Goal: Task Accomplishment & Management: Manage account settings

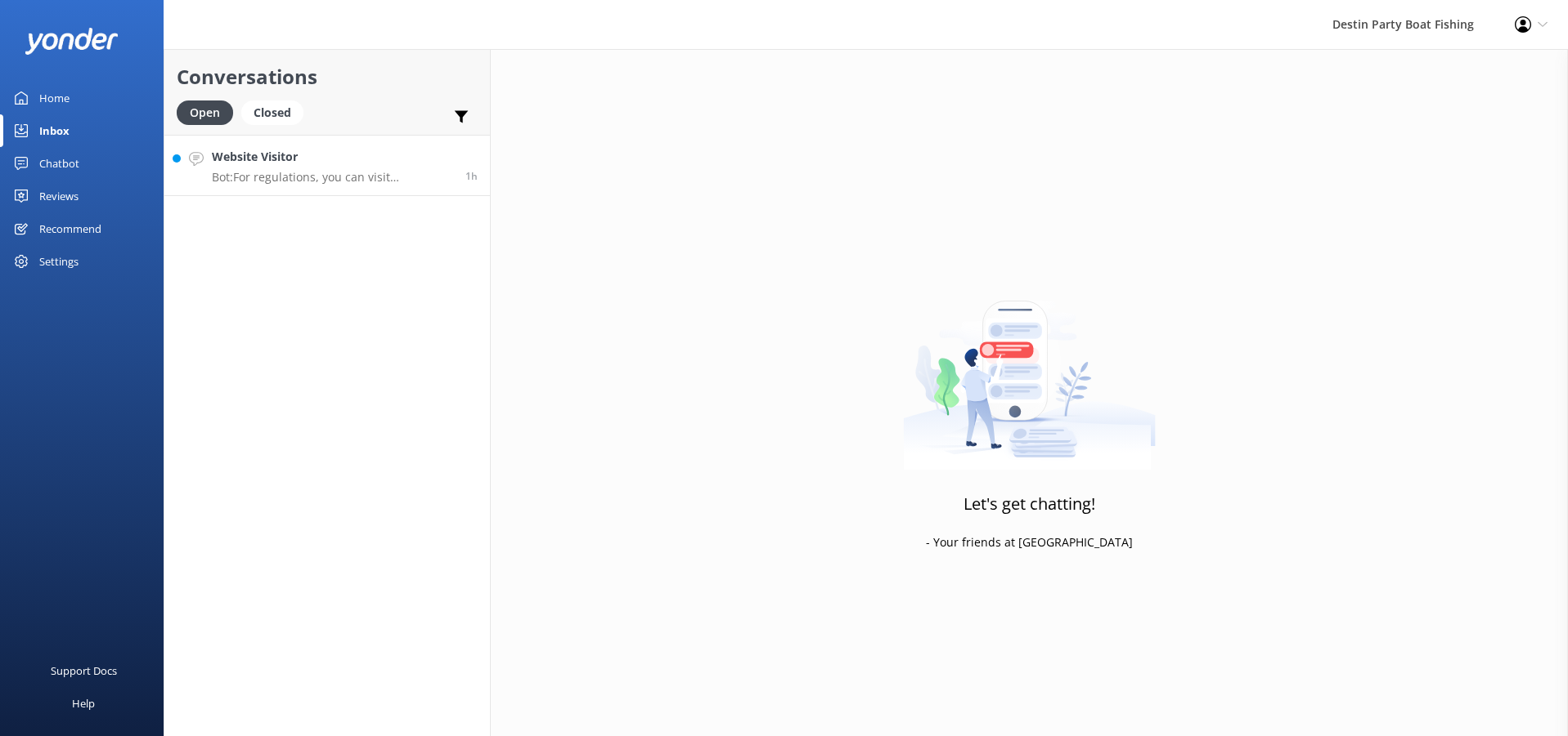
click at [415, 188] on link "Website Visitor Bot: For regulations, you can visit [DOMAIN_NAME]. 1h" at bounding box center [327, 165] width 326 height 61
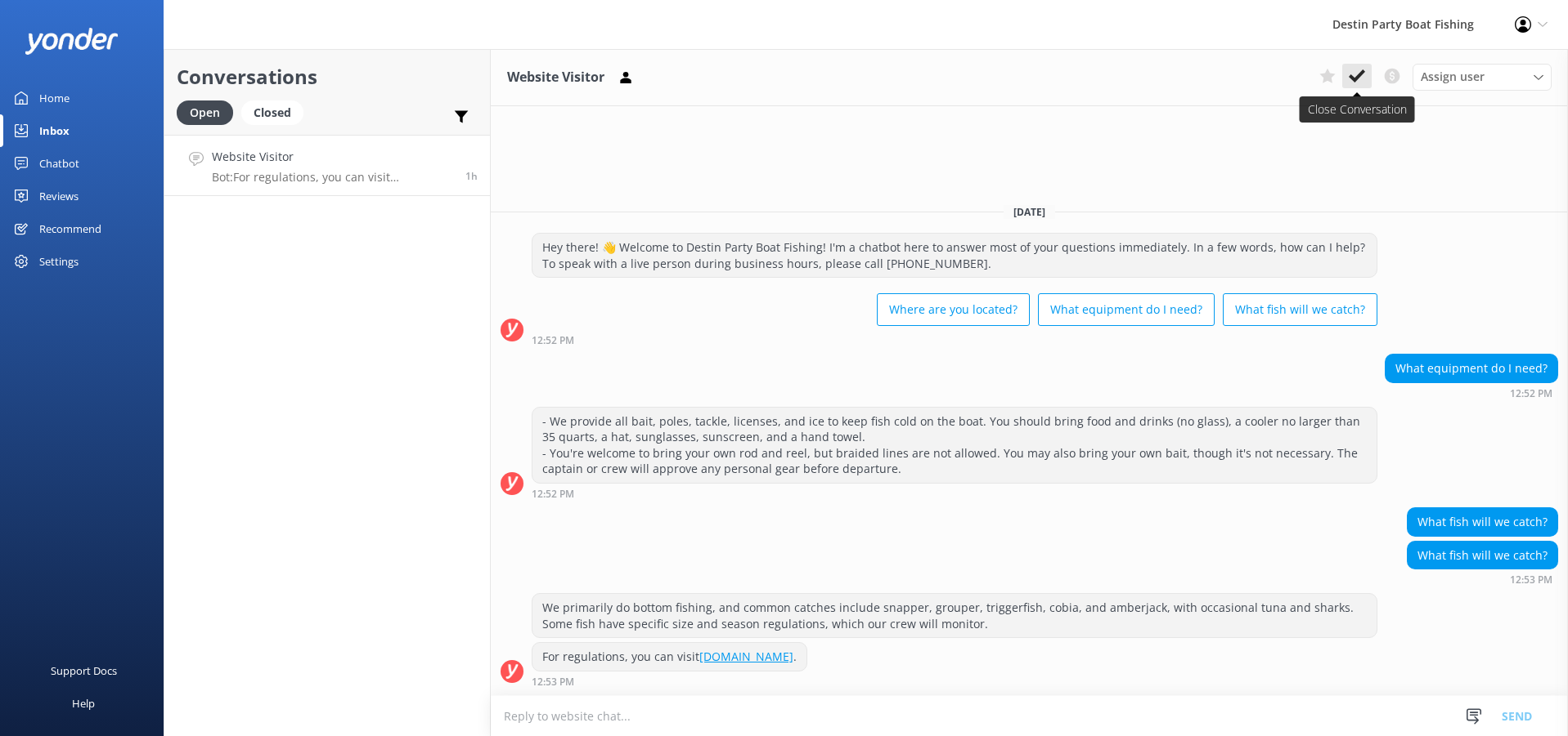
click at [1357, 79] on use at bounding box center [1356, 75] width 17 height 13
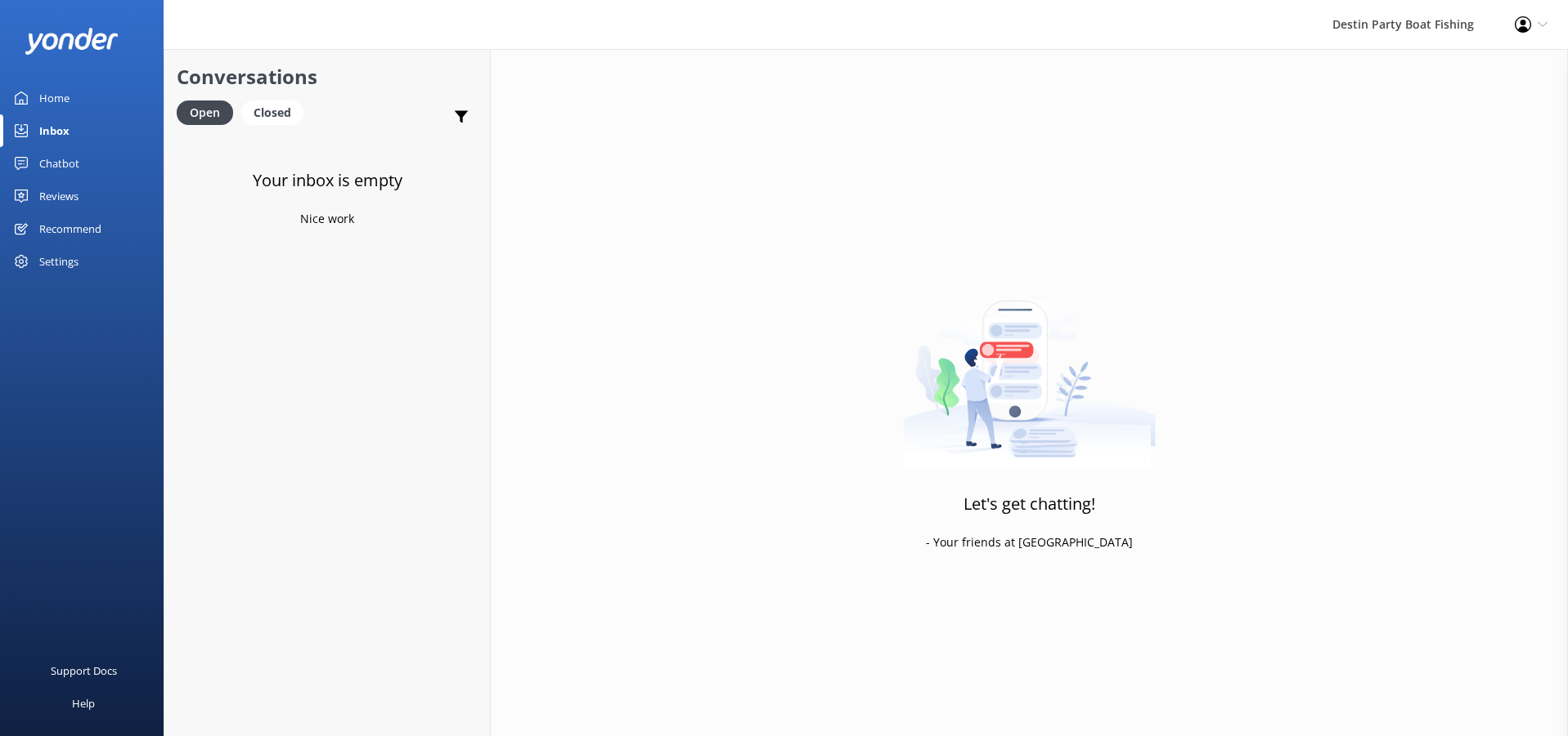
click at [77, 208] on div "Reviews" at bounding box center [59, 196] width 40 height 33
